Goal: Browse casually: Explore the website without a specific task or goal

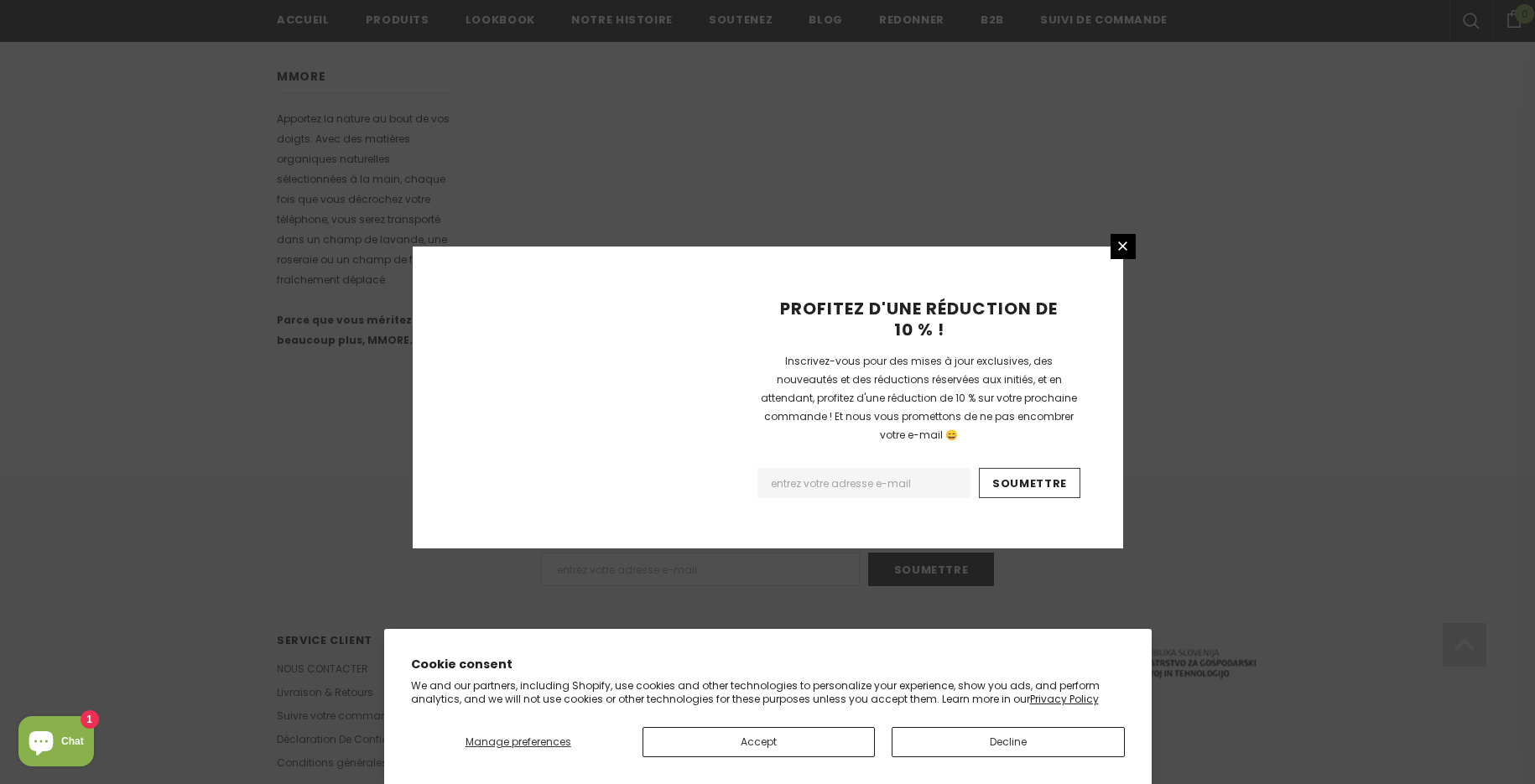
scroll to position [975, 0]
